Goal: Task Accomplishment & Management: Use online tool/utility

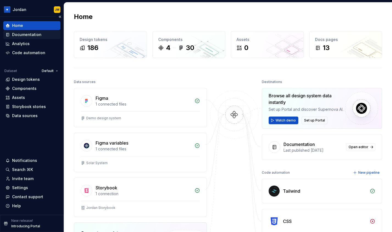
click at [43, 34] on div "Documentation" at bounding box center [31, 34] width 53 height 5
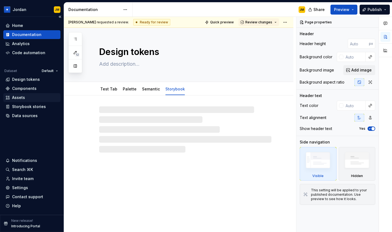
type textarea "*"
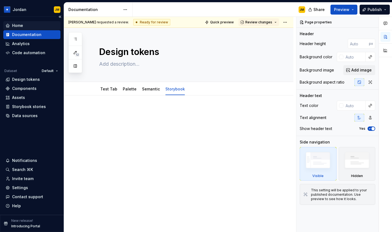
click at [41, 26] on div "Home" at bounding box center [31, 25] width 53 height 5
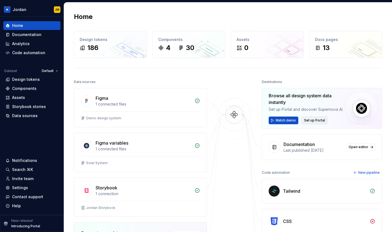
click at [312, 120] on span "Set up Portal" at bounding box center [314, 120] width 21 height 4
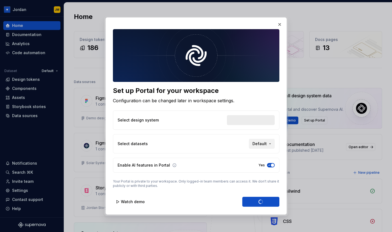
click at [264, 145] on span "Default" at bounding box center [259, 143] width 14 height 5
click at [249, 104] on div "Set up Portal for your workspace Configuration can be changed later in workspac…" at bounding box center [196, 116] width 392 height 232
click at [261, 203] on span "Enable Portal" at bounding box center [259, 201] width 26 height 5
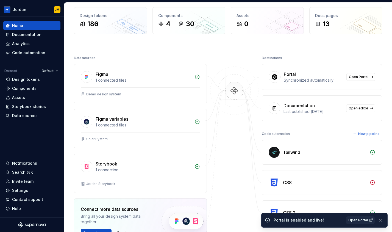
scroll to position [26, 0]
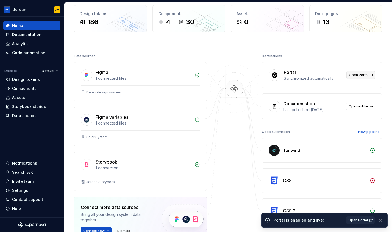
click at [356, 75] on span "Open Portal" at bounding box center [358, 75] width 19 height 4
click at [39, 36] on div "Documentation" at bounding box center [26, 34] width 29 height 5
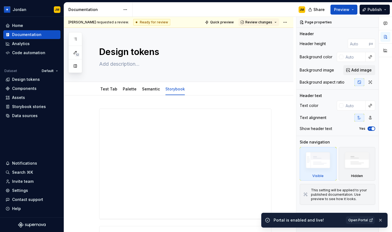
type textarea "*"
